Goal: Transaction & Acquisition: Purchase product/service

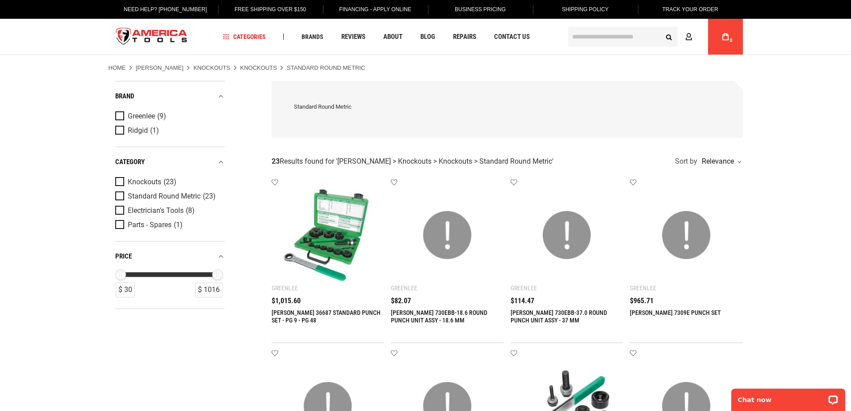
click at [331, 217] on img at bounding box center [328, 235] width 95 height 95
click at [333, 285] on link at bounding box center [328, 235] width 113 height 113
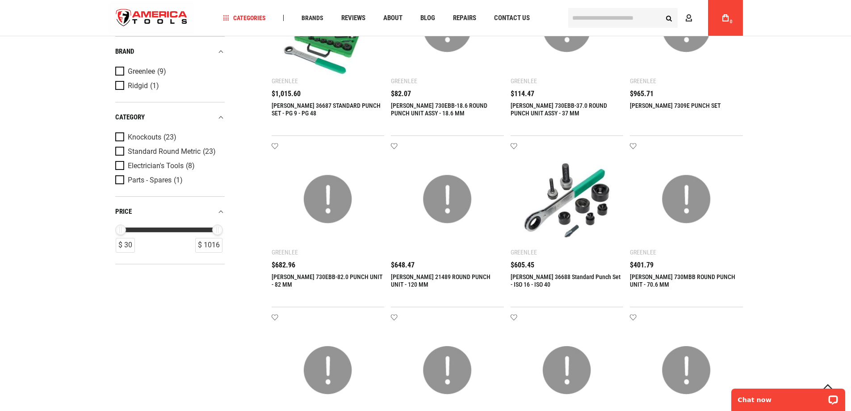
scroll to position [209, 0]
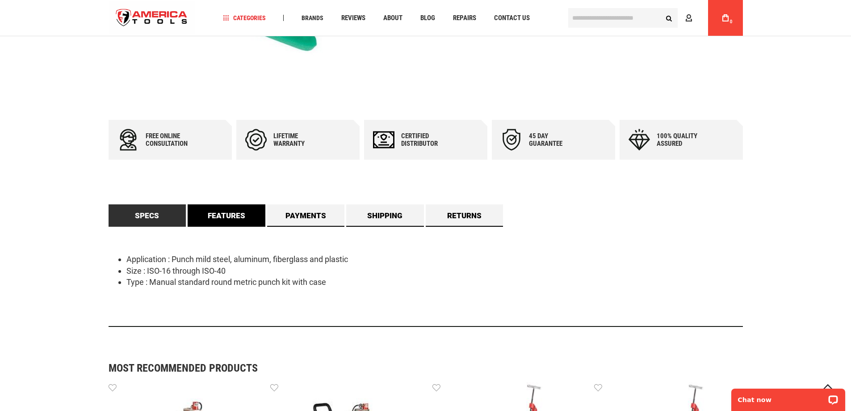
click at [236, 216] on link "Features" at bounding box center [227, 215] width 78 height 22
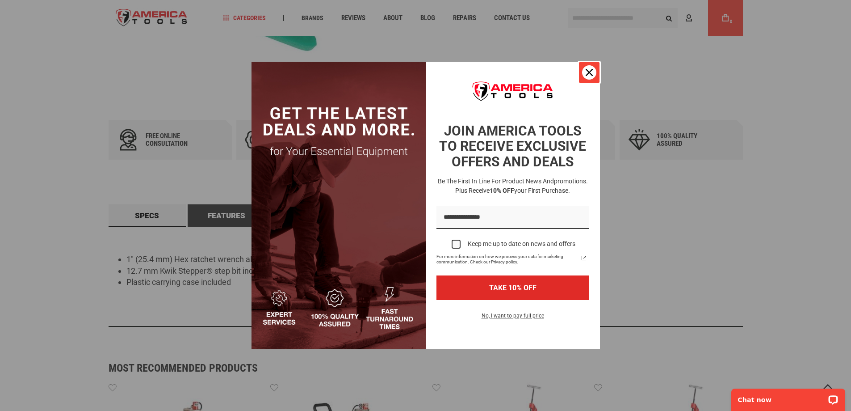
click at [591, 70] on icon "close icon" at bounding box center [589, 72] width 7 height 7
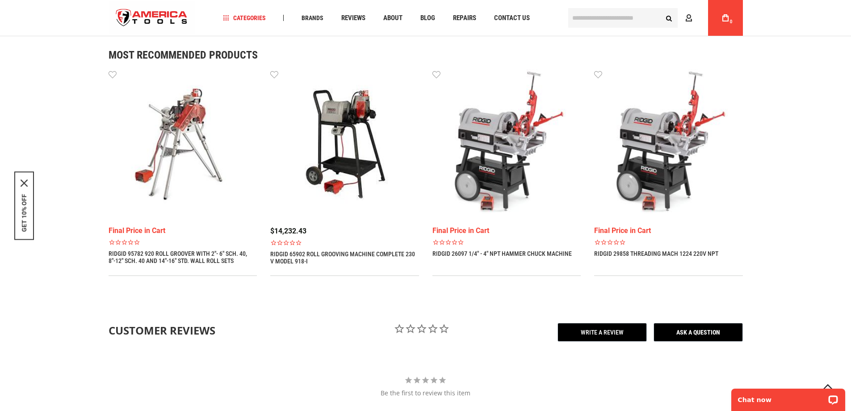
scroll to position [313, 0]
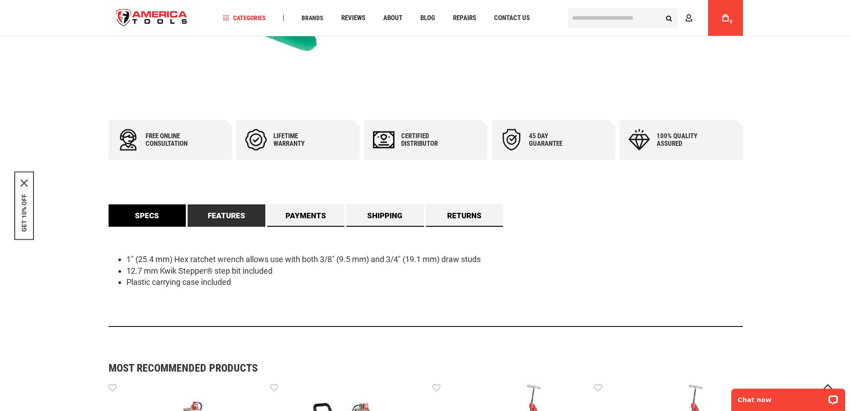
click at [161, 217] on link "Specs" at bounding box center [148, 215] width 78 height 22
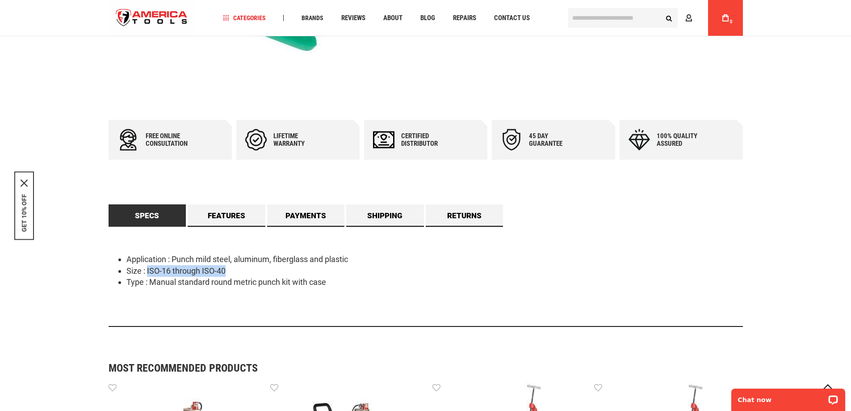
drag, startPoint x: 229, startPoint y: 270, endPoint x: 146, endPoint y: 270, distance: 82.6
click at [146, 270] on li "Size : ISO-16 through ISO-40" at bounding box center [434, 271] width 616 height 12
copy li "ISO-16 through ISO-40"
